Goal: Task Accomplishment & Management: Use online tool/utility

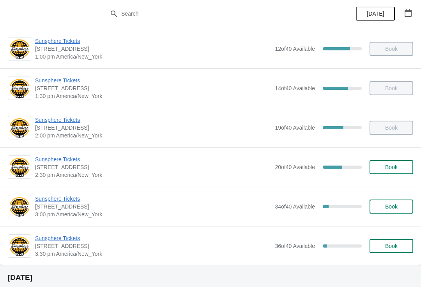
scroll to position [125, 0]
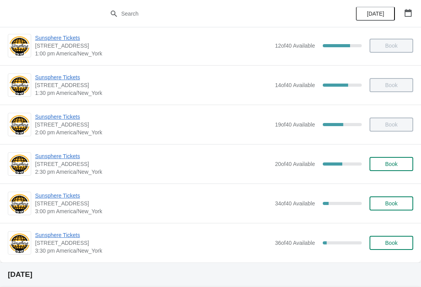
click at [71, 236] on span "Sunsphere Tickets" at bounding box center [153, 235] width 236 height 8
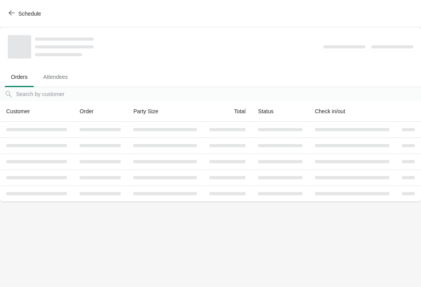
scroll to position [0, 0]
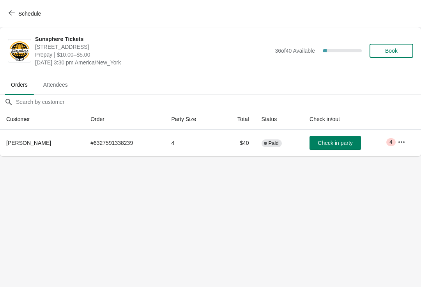
click at [27, 13] on span "Schedule" at bounding box center [29, 14] width 23 height 6
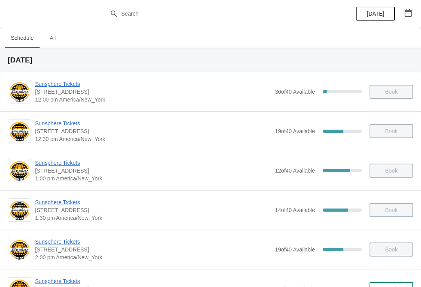
click at [75, 81] on span "Sunsphere Tickets" at bounding box center [153, 84] width 236 height 8
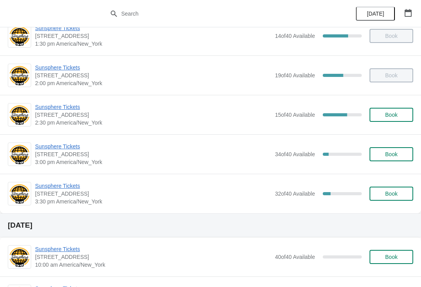
scroll to position [164, 0]
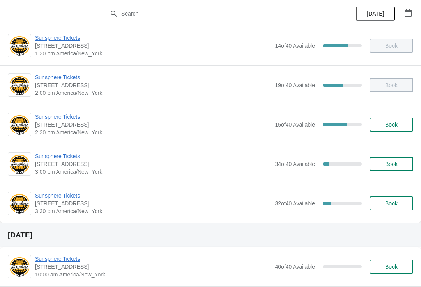
click at [73, 158] on span "Sunsphere Tickets" at bounding box center [153, 156] width 236 height 8
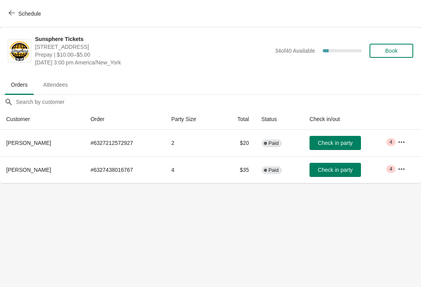
scroll to position [0, 0]
click at [345, 168] on span "Check in party" at bounding box center [335, 170] width 35 height 6
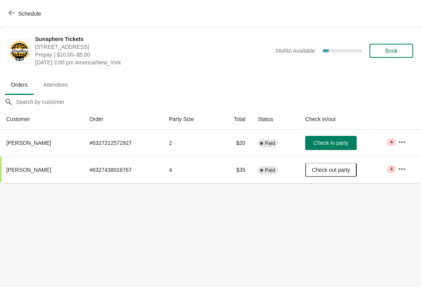
click at [133, 6] on div "Schedule" at bounding box center [210, 13] width 421 height 27
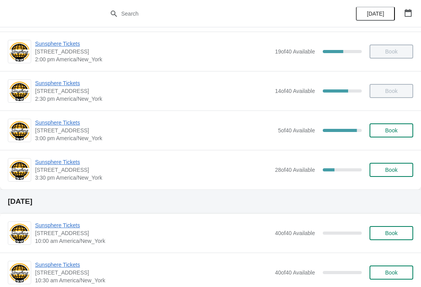
scroll to position [195, 0]
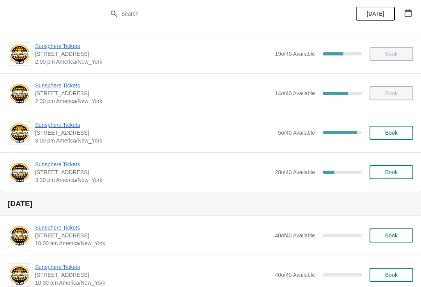
click at [59, 128] on span "Sunsphere Tickets" at bounding box center [154, 125] width 239 height 8
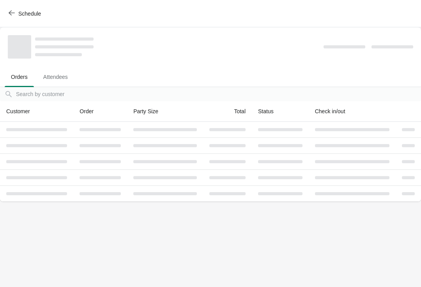
scroll to position [0, 0]
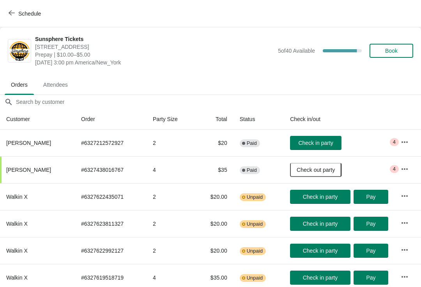
click at [315, 140] on span "Check in party" at bounding box center [315, 143] width 35 height 6
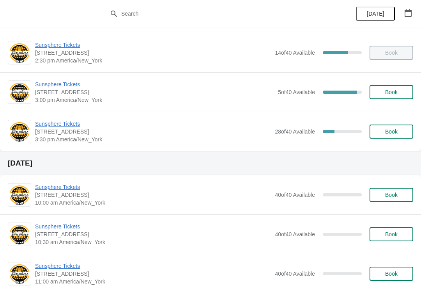
scroll to position [219, 0]
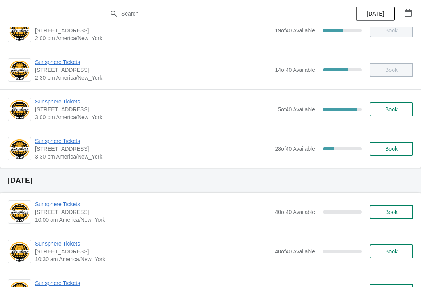
click at [64, 137] on span "Sunsphere Tickets" at bounding box center [153, 141] width 236 height 8
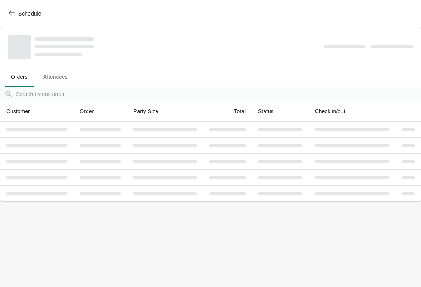
scroll to position [0, 0]
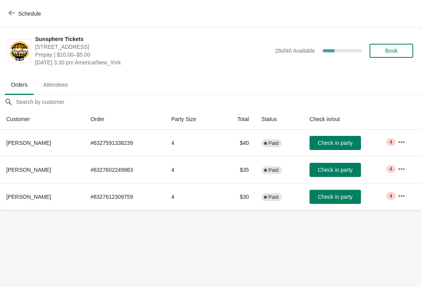
click at [333, 195] on span "Check in party" at bounding box center [335, 196] width 35 height 6
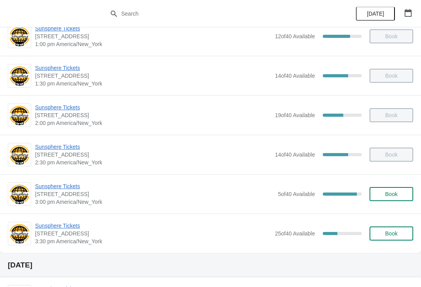
scroll to position [185, 0]
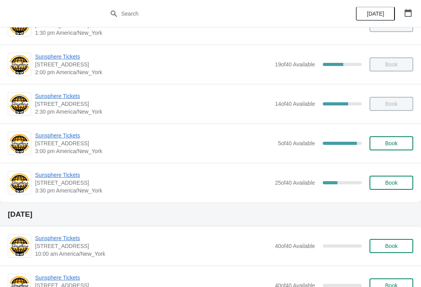
click at [60, 174] on span "Sunsphere Tickets" at bounding box center [153, 175] width 236 height 8
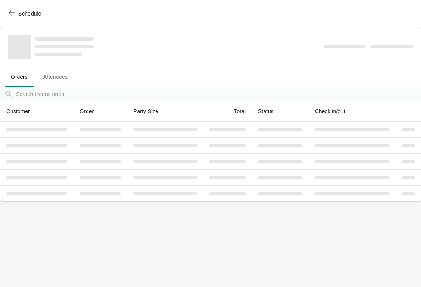
scroll to position [0, 0]
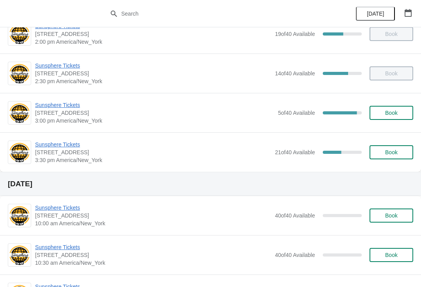
scroll to position [224, 0]
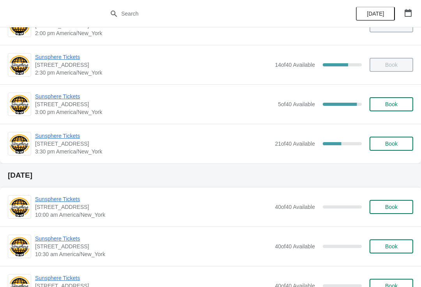
click at [76, 136] on span "Sunsphere Tickets" at bounding box center [153, 136] width 236 height 8
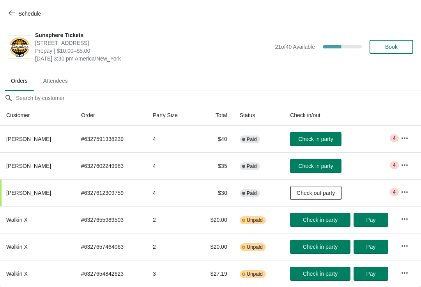
scroll to position [4, 0]
click at [329, 160] on button "Check in party" at bounding box center [315, 166] width 51 height 14
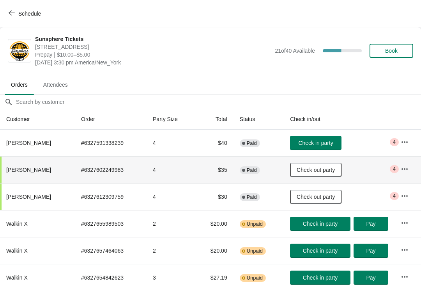
scroll to position [0, 0]
click at [333, 147] on button "Check in party" at bounding box center [315, 143] width 51 height 14
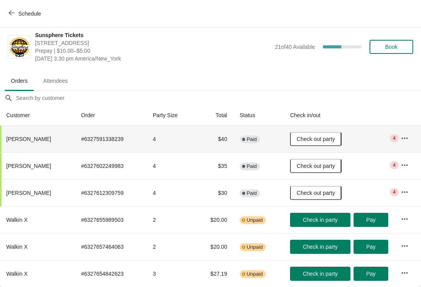
scroll to position [4, 0]
